Goal: Task Accomplishment & Management: Manage account settings

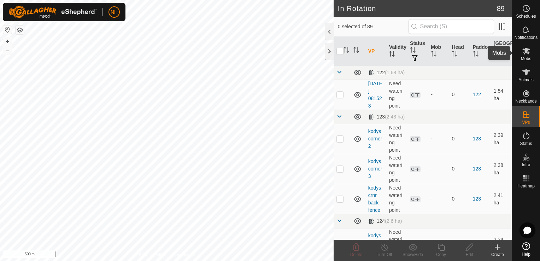
click at [525, 52] on icon at bounding box center [526, 51] width 8 height 7
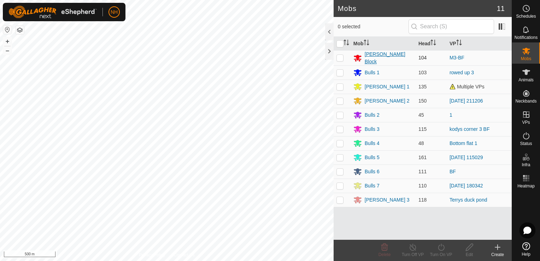
click at [356, 57] on icon at bounding box center [357, 58] width 8 height 8
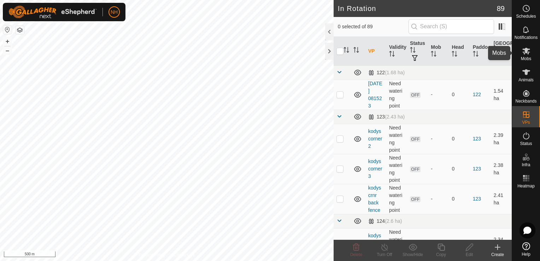
click at [528, 52] on icon at bounding box center [526, 51] width 8 height 7
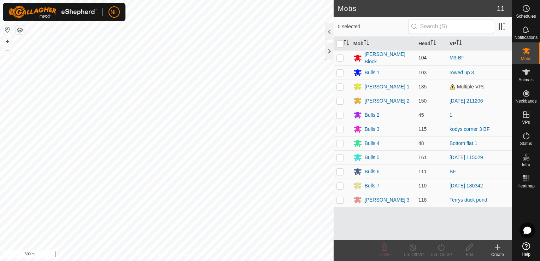
click at [339, 55] on p-checkbox at bounding box center [339, 58] width 7 height 6
checkbox input "true"
click at [439, 249] on icon at bounding box center [441, 247] width 9 height 8
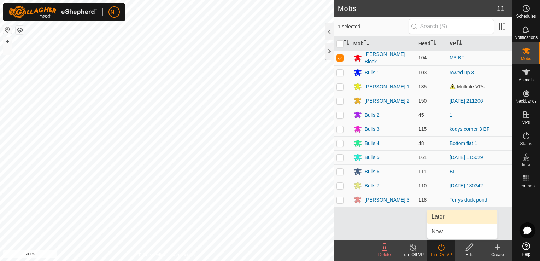
click at [438, 217] on link "Later" at bounding box center [462, 217] width 70 height 14
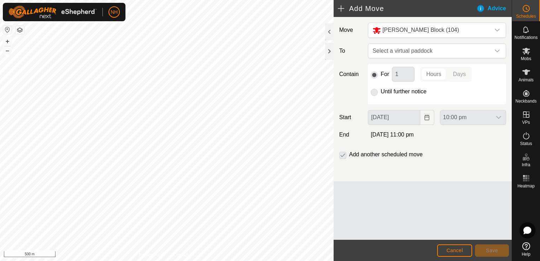
click at [373, 93] on p-radiobutton at bounding box center [374, 91] width 7 height 8
click at [374, 76] on p-radiobutton at bounding box center [374, 74] width 7 height 8
click at [373, 92] on p-radiobutton at bounding box center [374, 91] width 7 height 8
click at [435, 72] on p-selectbutton "Hours Days" at bounding box center [446, 74] width 52 height 15
click at [411, 50] on span "Select a virtual paddock" at bounding box center [430, 51] width 120 height 14
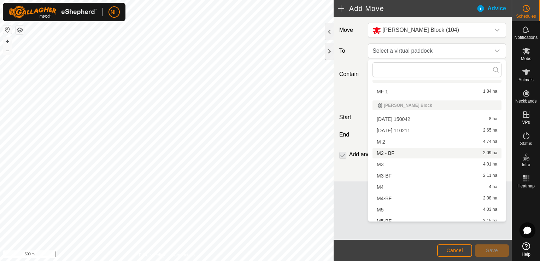
scroll to position [989, 0]
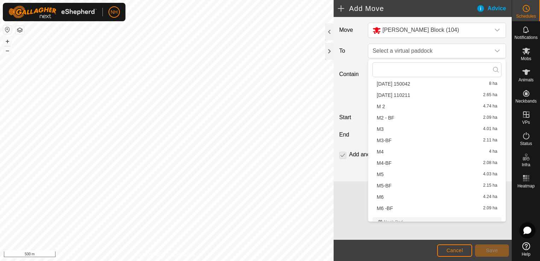
click at [397, 150] on li "M4 4 ha" at bounding box center [436, 151] width 129 height 11
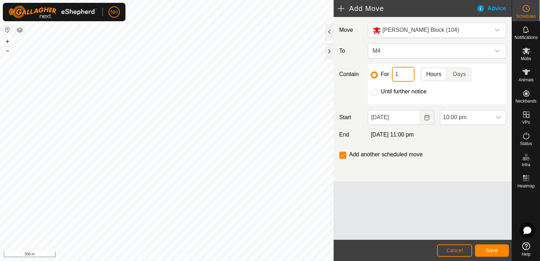
click at [400, 73] on input "1" at bounding box center [403, 74] width 23 height 15
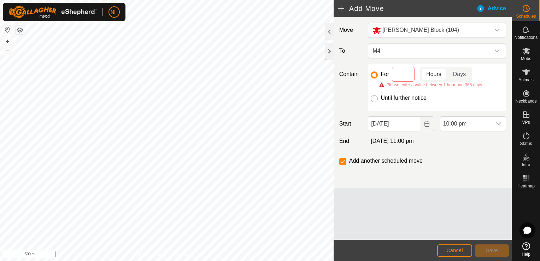
click at [372, 97] on input "Until further notice" at bounding box center [374, 98] width 7 height 7
radio input "true"
checkbox input "false"
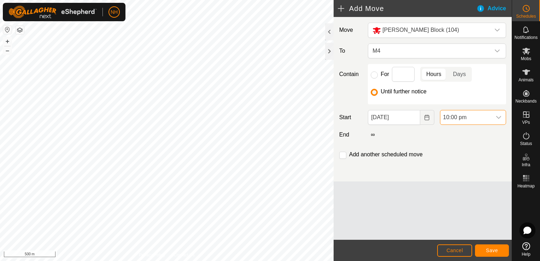
click at [465, 120] on span "10:00 pm" at bounding box center [465, 117] width 51 height 14
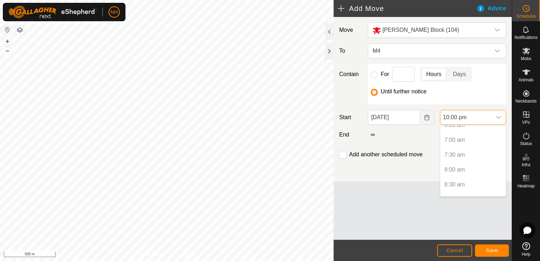
scroll to position [181, 0]
click at [457, 159] on p-selectitem "7:00 am" at bounding box center [472, 159] width 65 height 14
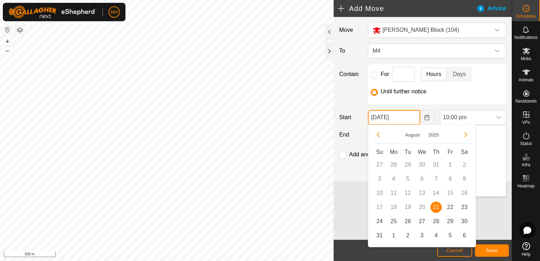
click at [407, 119] on input "[DATE]" at bounding box center [394, 117] width 52 height 15
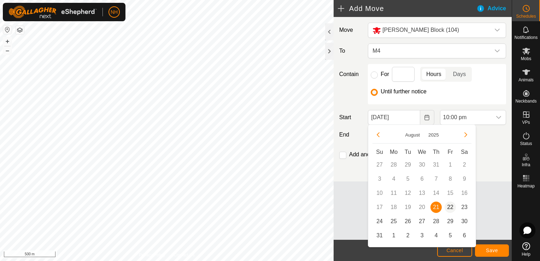
click at [451, 206] on span "22" at bounding box center [450, 206] width 11 height 11
type input "[DATE]"
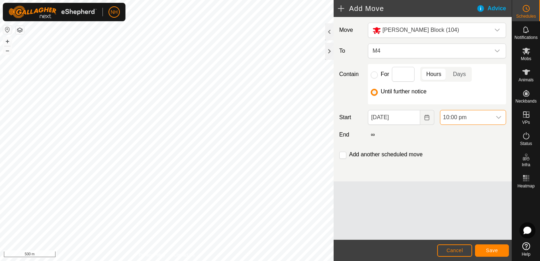
click at [454, 118] on span "10:00 pm" at bounding box center [465, 117] width 51 height 14
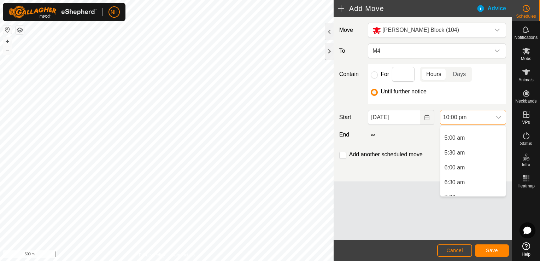
scroll to position [146, 0]
click at [450, 157] on li "7:00 am" at bounding box center [472, 159] width 65 height 14
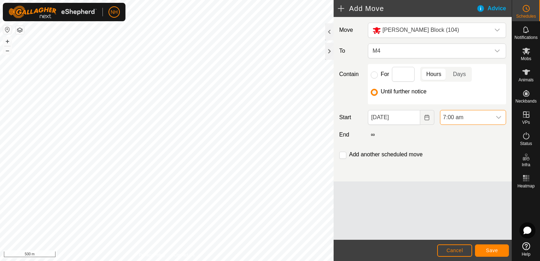
scroll to position [596, 0]
click at [490, 249] on span "Save" at bounding box center [492, 250] width 12 height 6
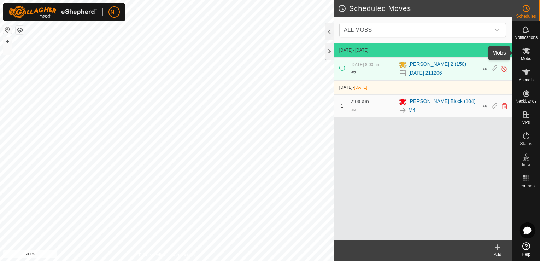
click at [528, 54] on icon at bounding box center [526, 51] width 8 height 7
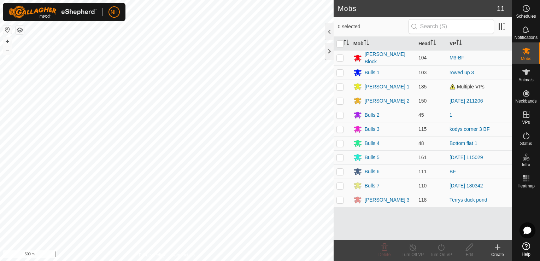
click at [338, 86] on p-checkbox at bounding box center [339, 87] width 7 height 6
checkbox input "true"
click at [340, 71] on p-checkbox at bounding box center [339, 73] width 7 height 6
checkbox input "true"
click at [338, 85] on p-checkbox at bounding box center [339, 87] width 7 height 6
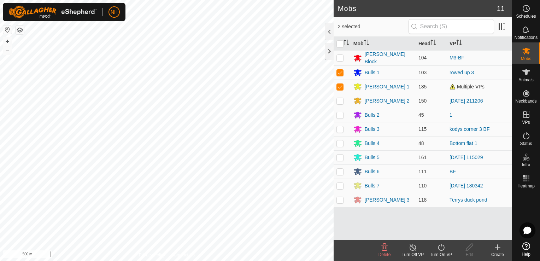
checkbox input "false"
click at [442, 247] on icon at bounding box center [441, 247] width 9 height 8
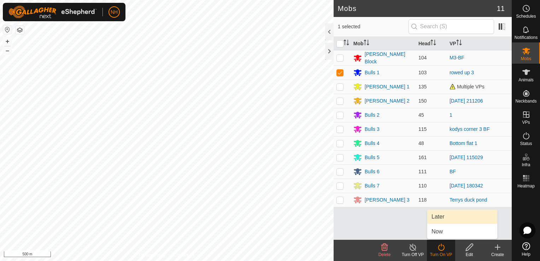
click at [437, 217] on link "Later" at bounding box center [462, 217] width 70 height 14
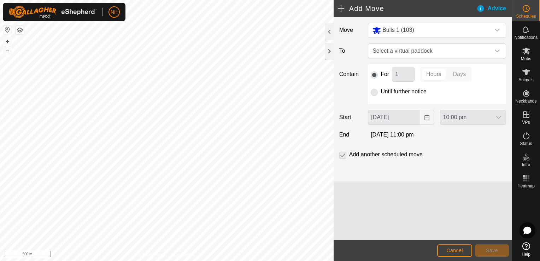
click at [376, 93] on p-radiobutton at bounding box center [374, 91] width 7 height 8
click at [395, 48] on span "Select a virtual paddock" at bounding box center [430, 51] width 120 height 14
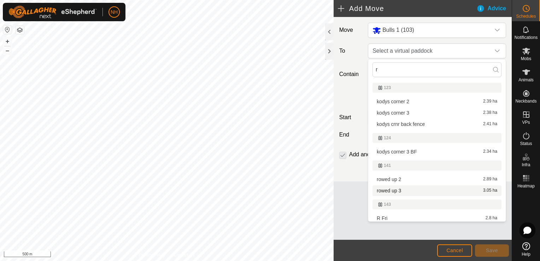
scroll to position [35, 0]
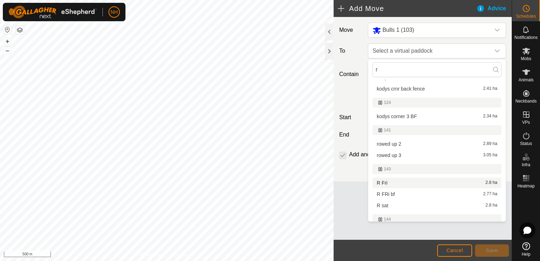
type input "r"
click at [393, 183] on li "R Fri 2.8 ha" at bounding box center [436, 182] width 129 height 11
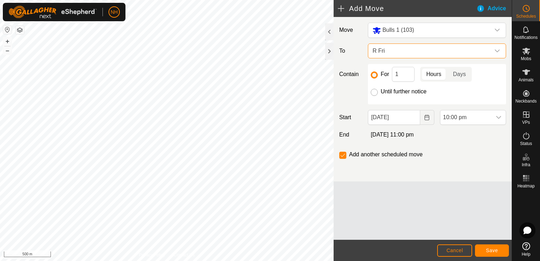
click at [374, 93] on input "Until further notice" at bounding box center [374, 92] width 7 height 7
radio input "true"
checkbox input "false"
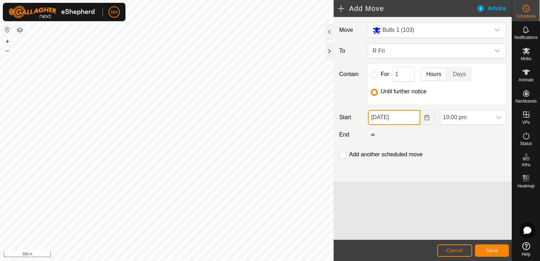
click at [396, 119] on input "[DATE]" at bounding box center [394, 117] width 52 height 15
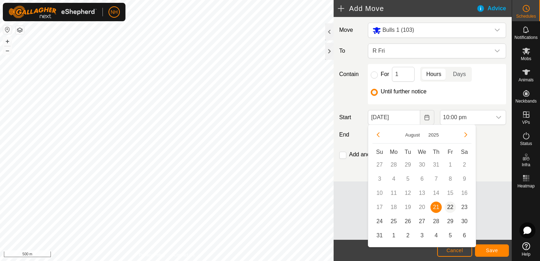
click at [452, 206] on span "22" at bounding box center [450, 206] width 11 height 11
type input "[DATE]"
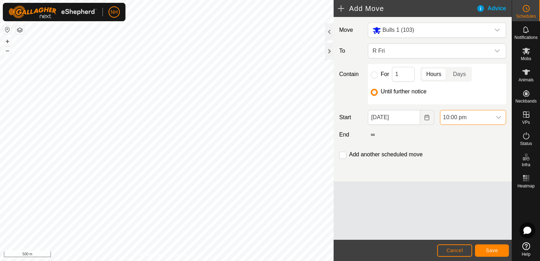
click at [464, 114] on span "10:00 pm" at bounding box center [465, 117] width 51 height 14
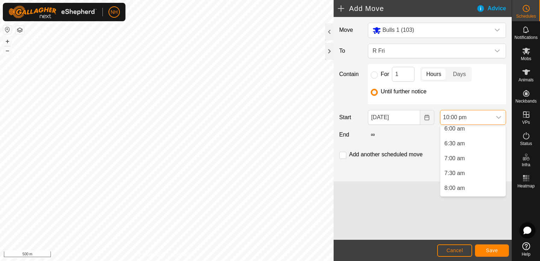
scroll to position [181, 0]
click at [454, 156] on li "7:00 am" at bounding box center [472, 159] width 65 height 14
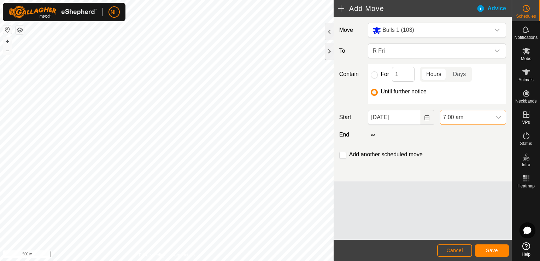
scroll to position [596, 0]
click at [496, 251] on span "Save" at bounding box center [492, 250] width 12 height 6
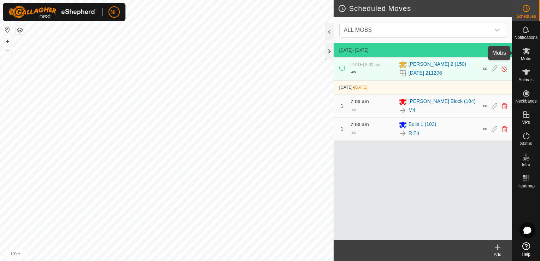
click at [530, 55] on es-mob-svg-icon at bounding box center [526, 50] width 13 height 11
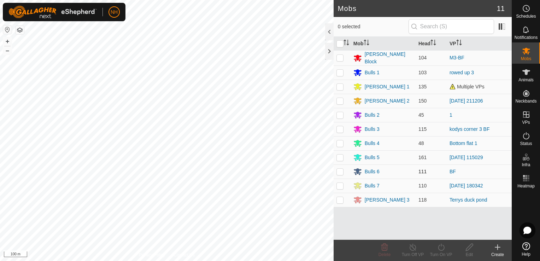
click at [340, 169] on p-checkbox at bounding box center [339, 172] width 7 height 6
checkbox input "true"
click at [440, 249] on icon at bounding box center [441, 247] width 9 height 8
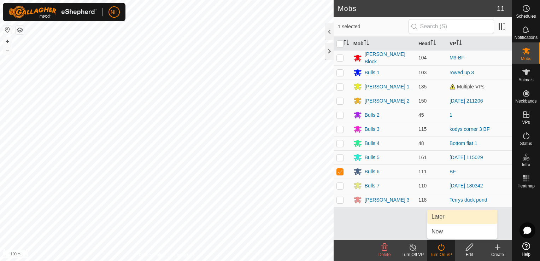
click at [439, 217] on link "Later" at bounding box center [462, 217] width 70 height 14
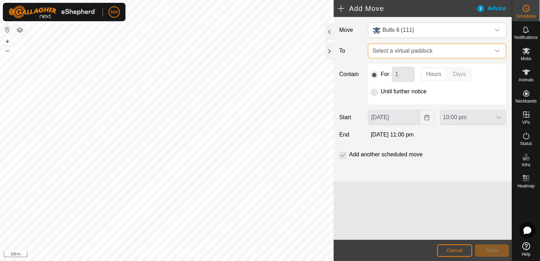
click at [393, 52] on span "Select a virtual paddock" at bounding box center [430, 51] width 120 height 14
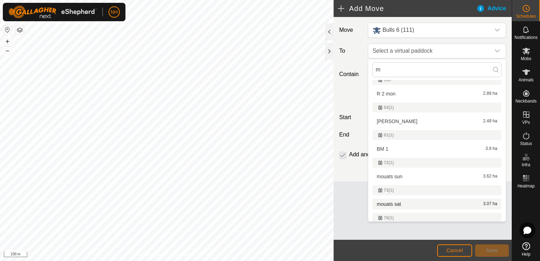
scroll to position [71, 0]
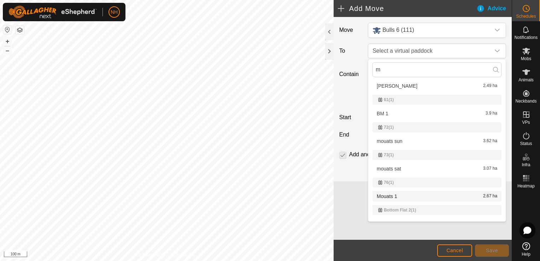
type input "m"
click at [393, 195] on li "Mouats 1 2.67 ha" at bounding box center [436, 196] width 129 height 11
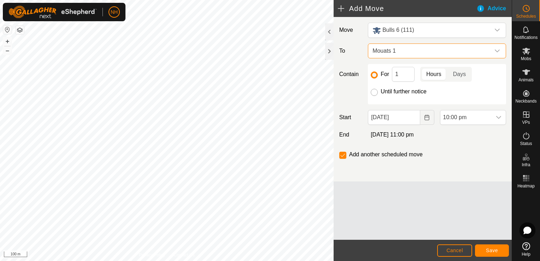
click at [372, 90] on input "Until further notice" at bounding box center [374, 92] width 7 height 7
radio input "true"
checkbox input "false"
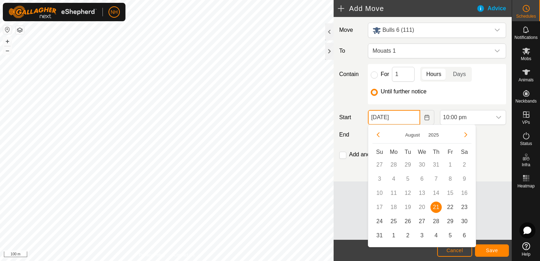
click at [412, 121] on input "[DATE]" at bounding box center [394, 117] width 52 height 15
click at [447, 206] on span "22" at bounding box center [450, 206] width 11 height 11
type input "[DATE]"
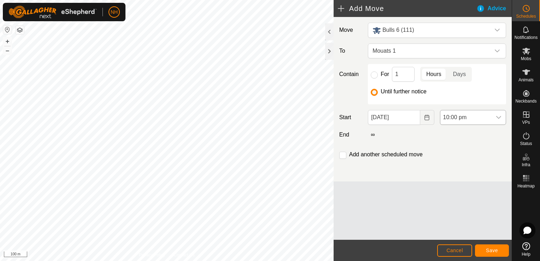
click at [457, 115] on span "10:00 pm" at bounding box center [465, 117] width 51 height 14
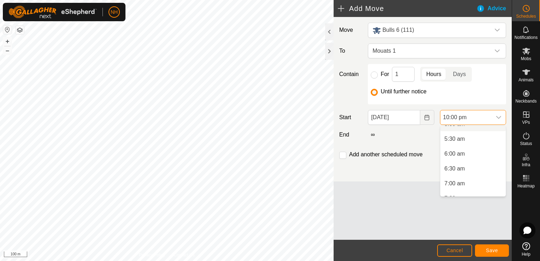
scroll to position [170, 0]
click at [458, 173] on li "7:00 am" at bounding box center [472, 171] width 65 height 14
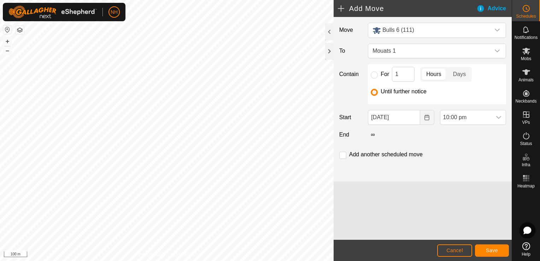
scroll to position [596, 0]
click at [402, 72] on input "1" at bounding box center [403, 74] width 23 height 15
click at [375, 73] on input "For" at bounding box center [374, 74] width 7 height 7
radio input "true"
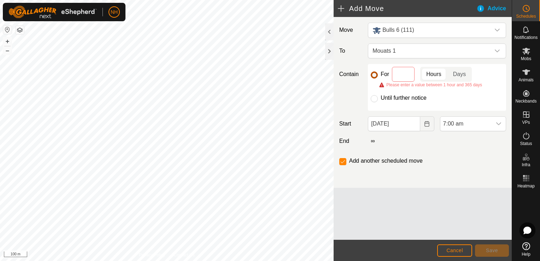
checkbox input "true"
click at [373, 100] on input "Until further notice" at bounding box center [374, 98] width 7 height 7
radio input "true"
checkbox input "false"
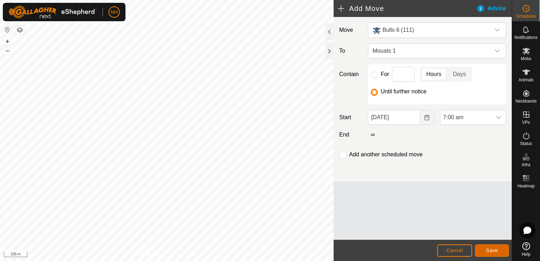
click at [496, 251] on span "Save" at bounding box center [492, 250] width 12 height 6
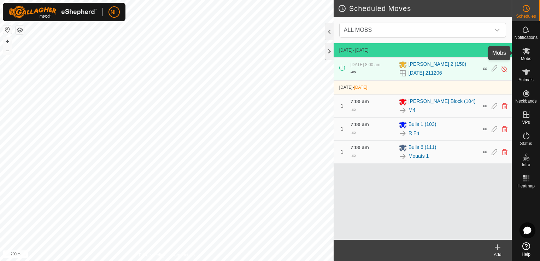
click at [527, 54] on icon at bounding box center [526, 51] width 8 height 8
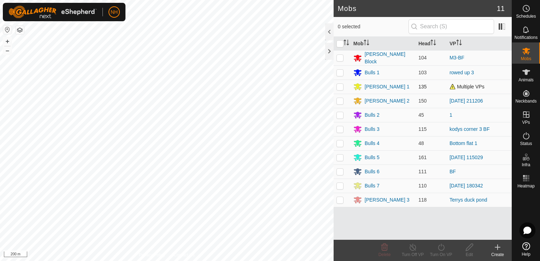
click at [342, 85] on p-checkbox at bounding box center [339, 87] width 7 height 6
checkbox input "true"
click at [443, 249] on icon at bounding box center [441, 247] width 9 height 8
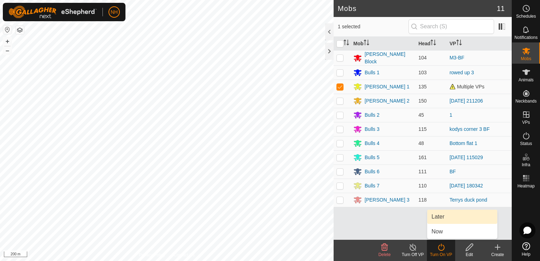
click at [443, 216] on link "Later" at bounding box center [462, 217] width 70 height 14
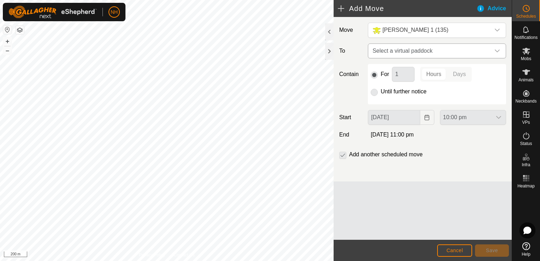
click at [389, 48] on span "Select a virtual paddock" at bounding box center [430, 51] width 120 height 14
type input "b"
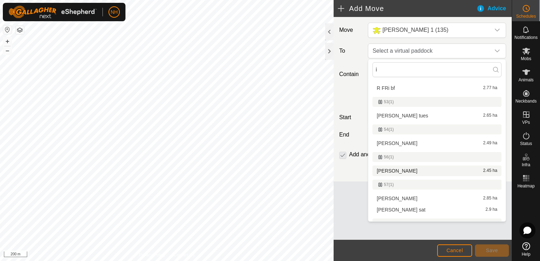
scroll to position [35, 0]
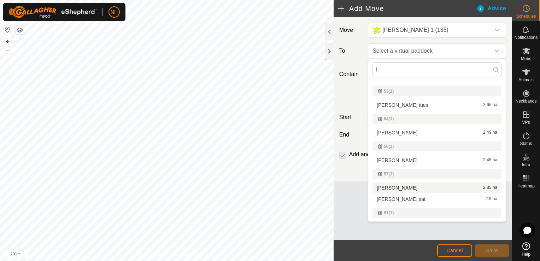
type input "i"
click at [390, 189] on li "ians fri 2.85 ha" at bounding box center [436, 187] width 129 height 11
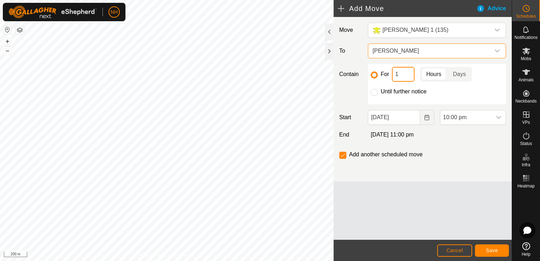
click at [399, 72] on input "1" at bounding box center [403, 74] width 23 height 15
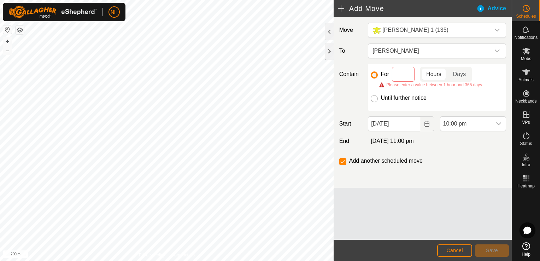
click at [374, 99] on input "Until further notice" at bounding box center [374, 98] width 7 height 7
radio input "true"
checkbox input "false"
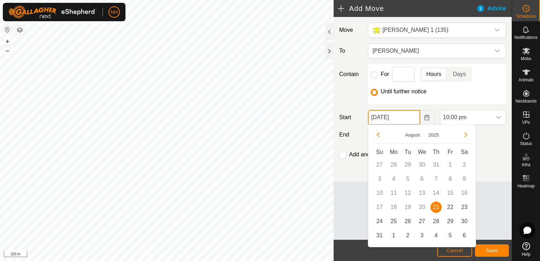
click at [412, 118] on input "[DATE]" at bounding box center [394, 117] width 52 height 15
click at [447, 206] on span "22" at bounding box center [450, 206] width 11 height 11
type input "[DATE]"
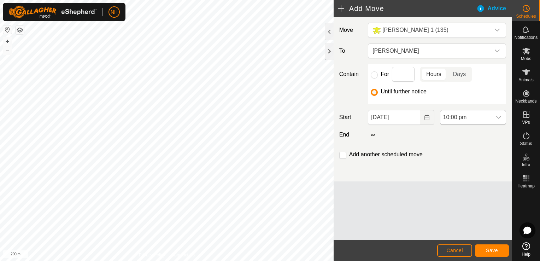
click at [476, 111] on span "10:00 pm" at bounding box center [465, 117] width 51 height 14
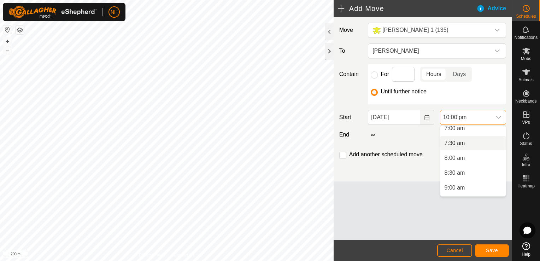
scroll to position [208, 0]
click at [452, 132] on li "7:00 am" at bounding box center [472, 132] width 65 height 14
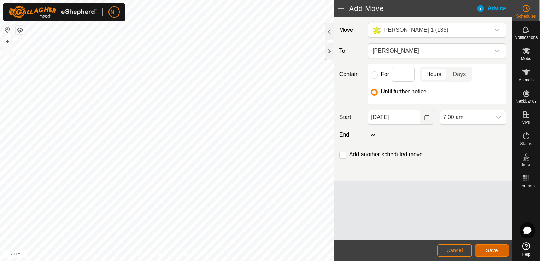
click at [492, 250] on span "Save" at bounding box center [492, 250] width 12 height 6
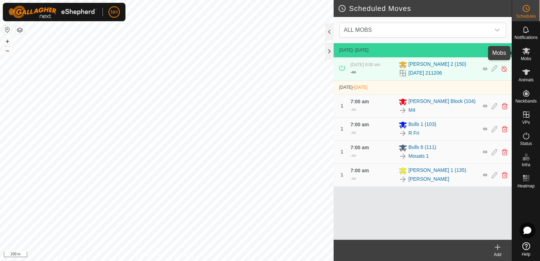
click at [523, 52] on icon at bounding box center [526, 51] width 8 height 7
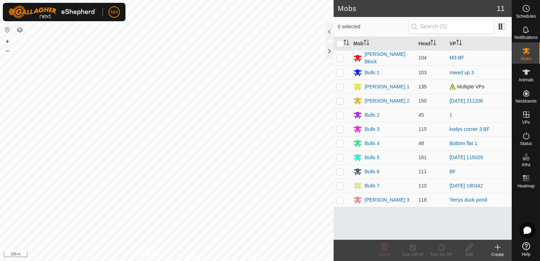
click at [339, 86] on p-checkbox at bounding box center [339, 87] width 7 height 6
checkbox input "true"
click at [440, 246] on icon at bounding box center [441, 247] width 9 height 8
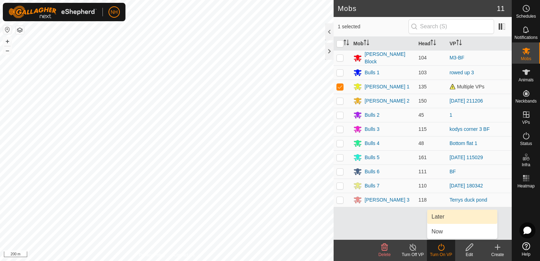
click at [436, 217] on link "Later" at bounding box center [462, 217] width 70 height 14
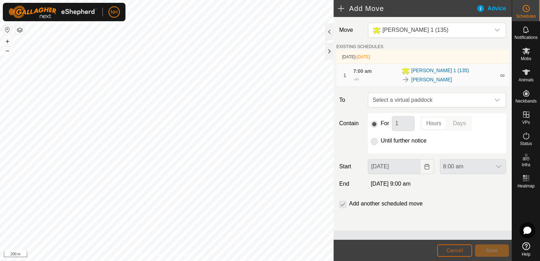
click at [461, 248] on span "Cancel" at bounding box center [454, 250] width 17 height 6
